Goal: Find specific fact: Find specific page/section

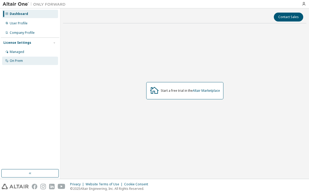
click at [25, 61] on div "On Prem" at bounding box center [30, 61] width 56 height 8
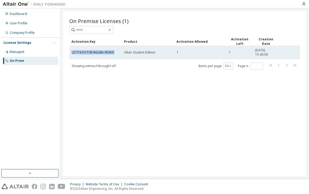
drag, startPoint x: 71, startPoint y: 52, endPoint x: 110, endPoint y: 55, distance: 39.5
click at [110, 55] on td "LD719-D3TSB-BG28A-9CB41" at bounding box center [95, 52] width 52 height 13
copy link "LD719-D3TSB-BG28A-9CB41"
